Goal: Information Seeking & Learning: Learn about a topic

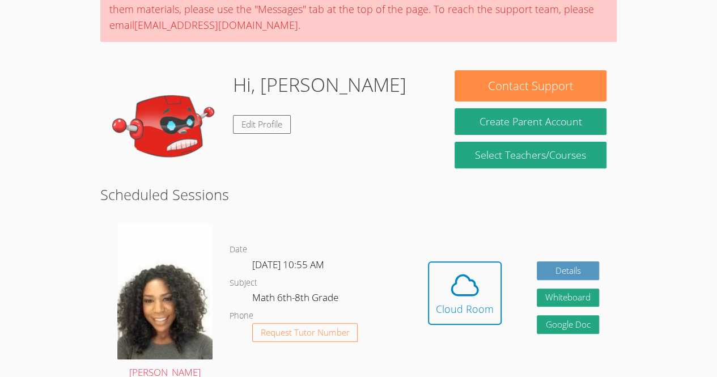
scroll to position [141, 0]
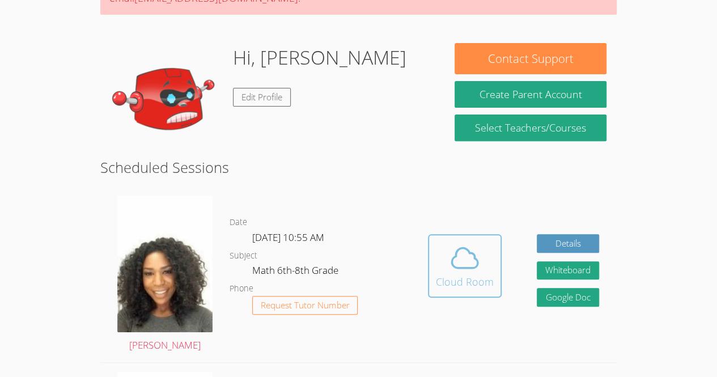
click at [443, 260] on span at bounding box center [465, 258] width 58 height 32
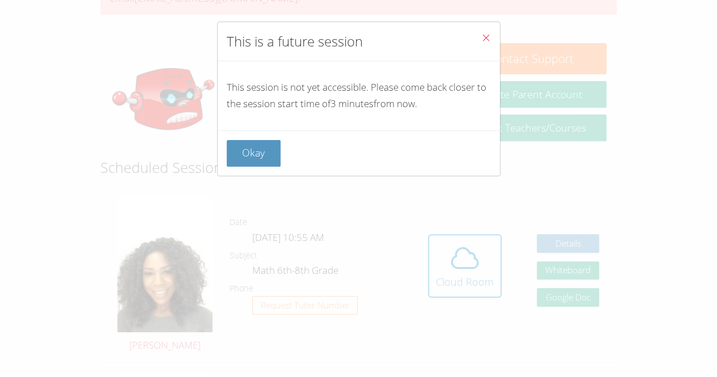
click at [291, 140] on div "Okay" at bounding box center [359, 153] width 264 height 27
click at [247, 141] on button "Okay" at bounding box center [254, 153] width 54 height 27
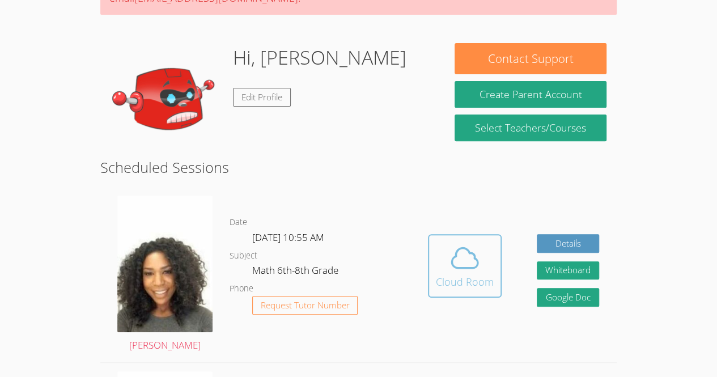
click at [440, 269] on span at bounding box center [465, 258] width 58 height 32
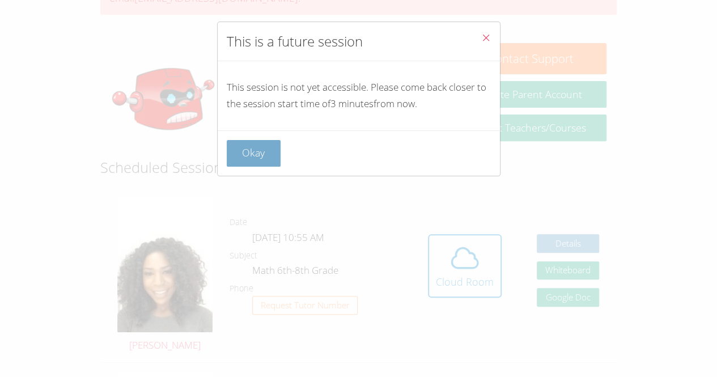
click at [271, 164] on button "Okay" at bounding box center [254, 153] width 54 height 27
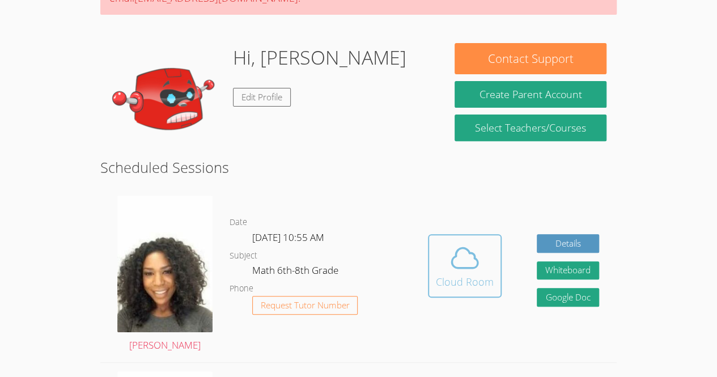
click at [430, 291] on button "Cloud Room" at bounding box center [465, 265] width 74 height 63
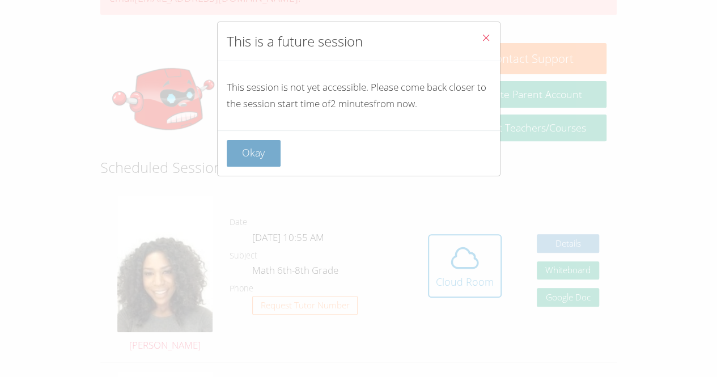
click at [240, 151] on button "Okay" at bounding box center [254, 153] width 54 height 27
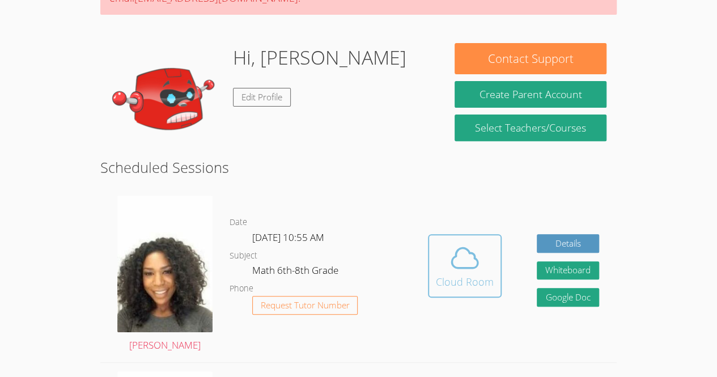
click at [466, 283] on div "Cloud Room" at bounding box center [465, 282] width 58 height 16
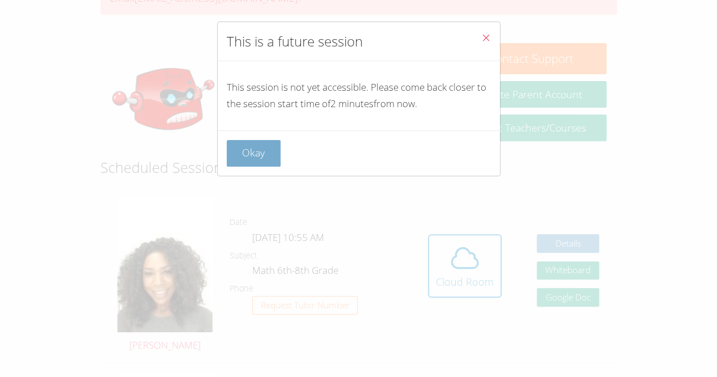
click at [270, 151] on button "Okay" at bounding box center [254, 153] width 54 height 27
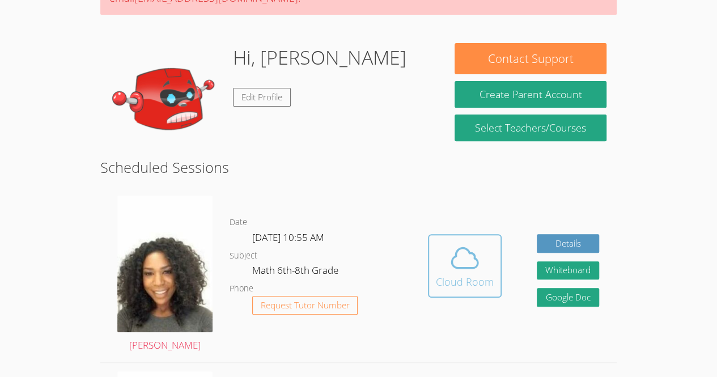
click at [448, 265] on span at bounding box center [465, 258] width 58 height 32
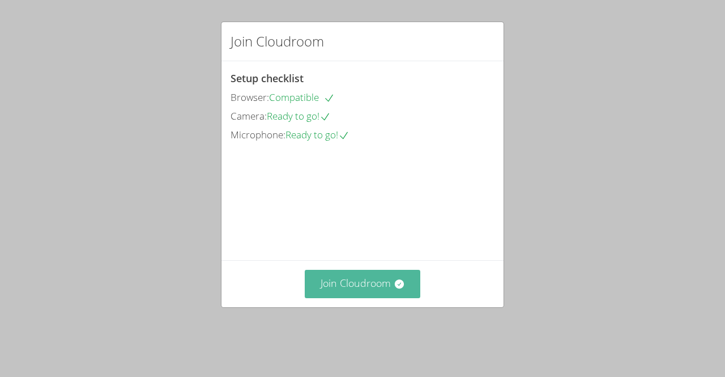
click at [359, 298] on button "Join Cloudroom" at bounding box center [363, 284] width 116 height 28
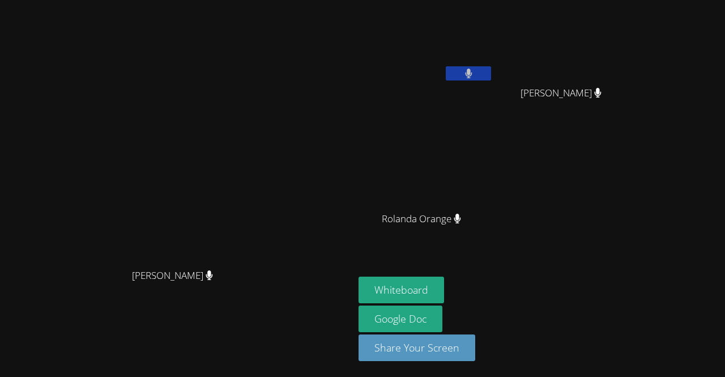
click at [92, 244] on video at bounding box center [177, 166] width 170 height 194
click at [92, 263] on video at bounding box center [177, 166] width 170 height 194
click at [444, 285] on button "Whiteboard" at bounding box center [402, 290] width 86 height 27
click at [92, 107] on video at bounding box center [177, 166] width 170 height 194
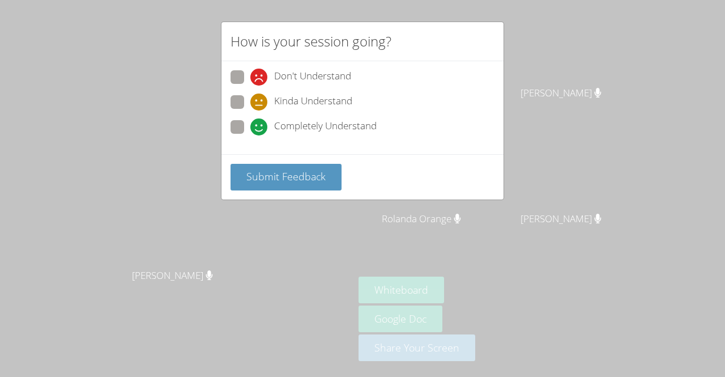
click at [251, 135] on span at bounding box center [251, 135] width 0 height 0
click at [251, 121] on input "Completely Understand" at bounding box center [256, 125] width 10 height 10
radio input "true"
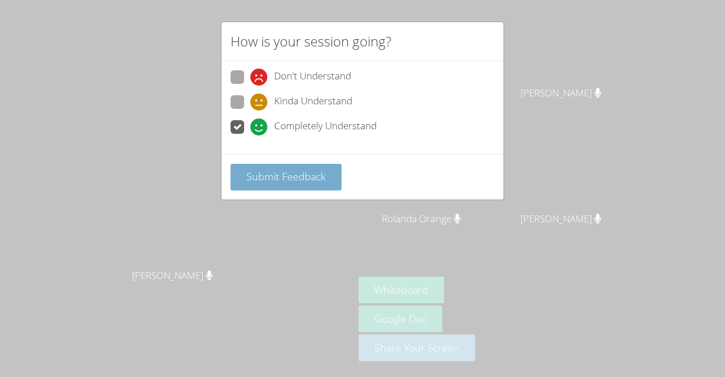
click at [252, 173] on span "Submit Feedback" at bounding box center [286, 176] width 79 height 14
